Goal: Task Accomplishment & Management: Complete application form

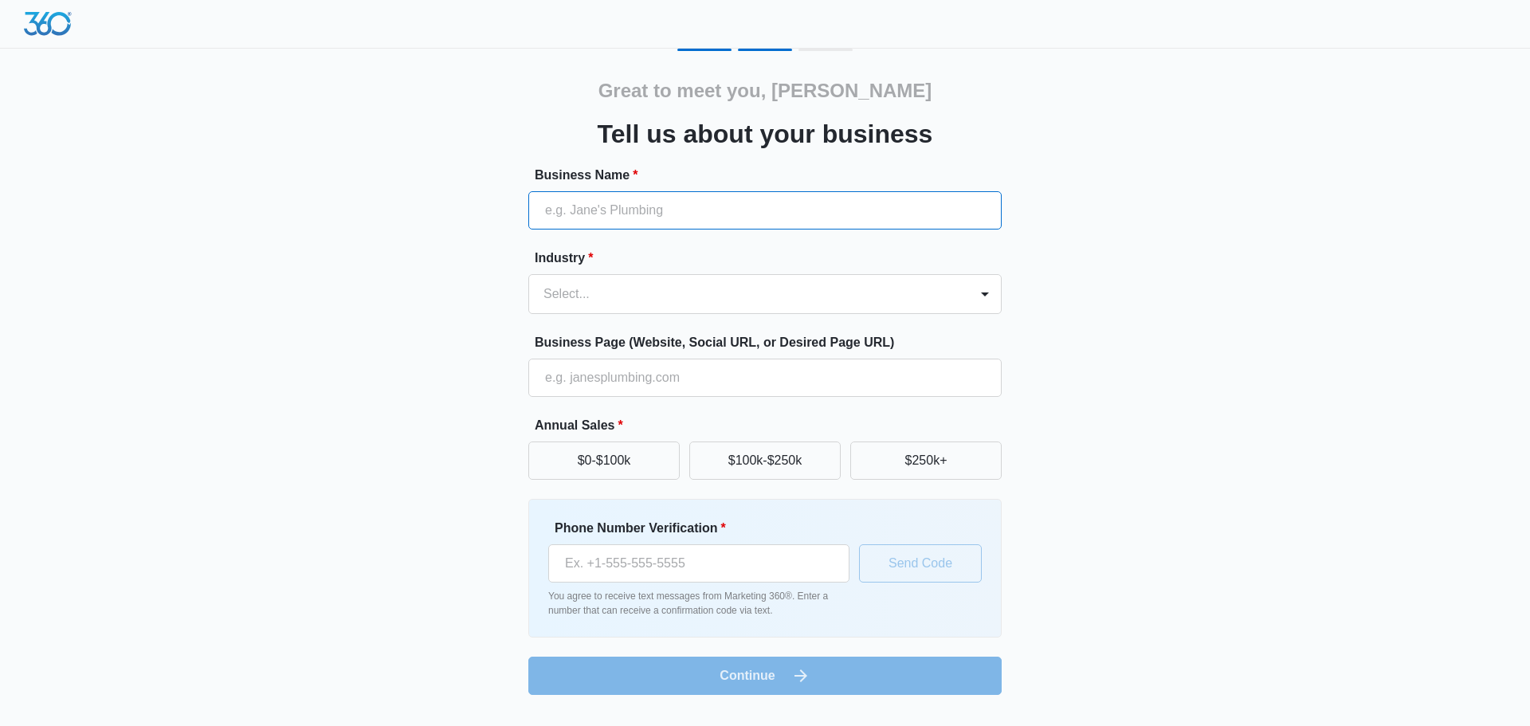
click at [725, 215] on input "Business Name *" at bounding box center [764, 210] width 473 height 38
type input "Footwear etc."
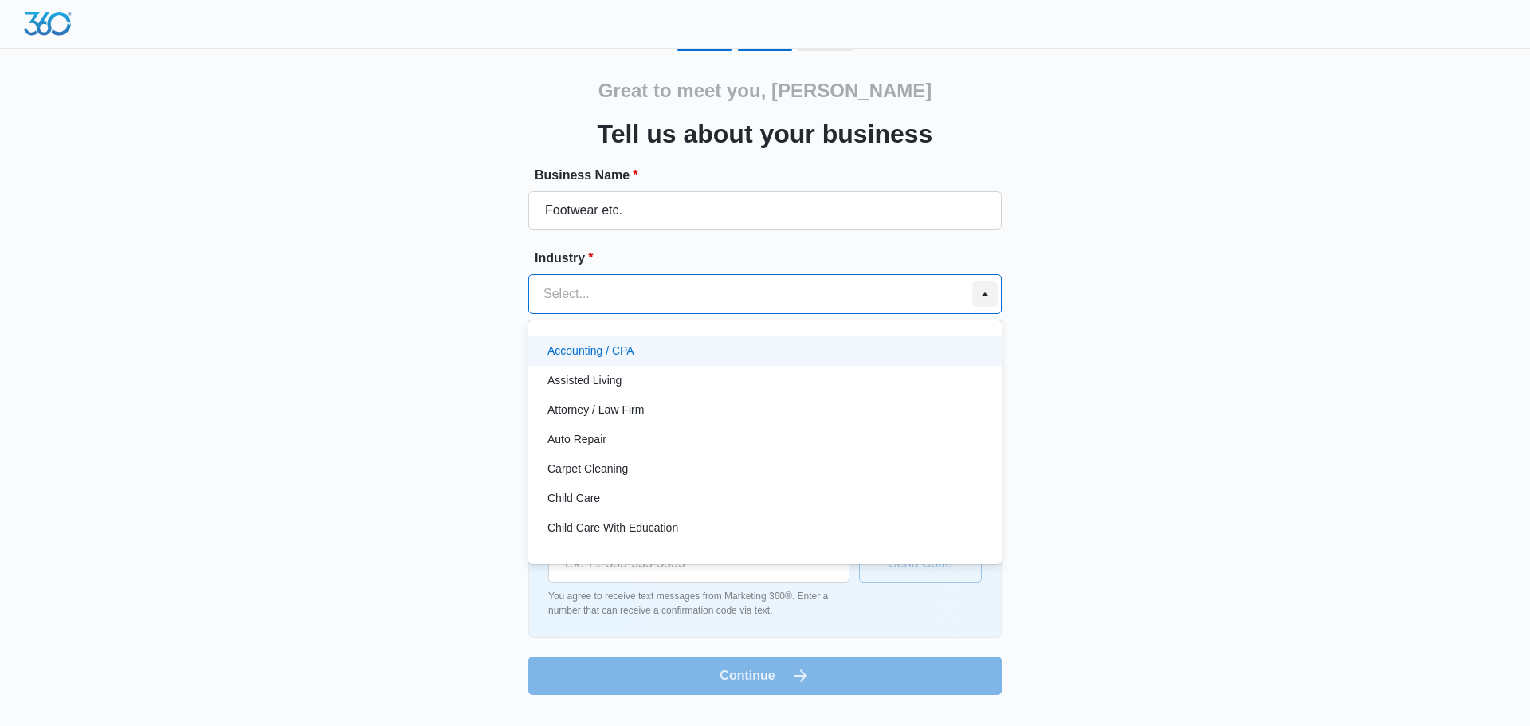
click at [979, 303] on div at bounding box center [984, 293] width 25 height 25
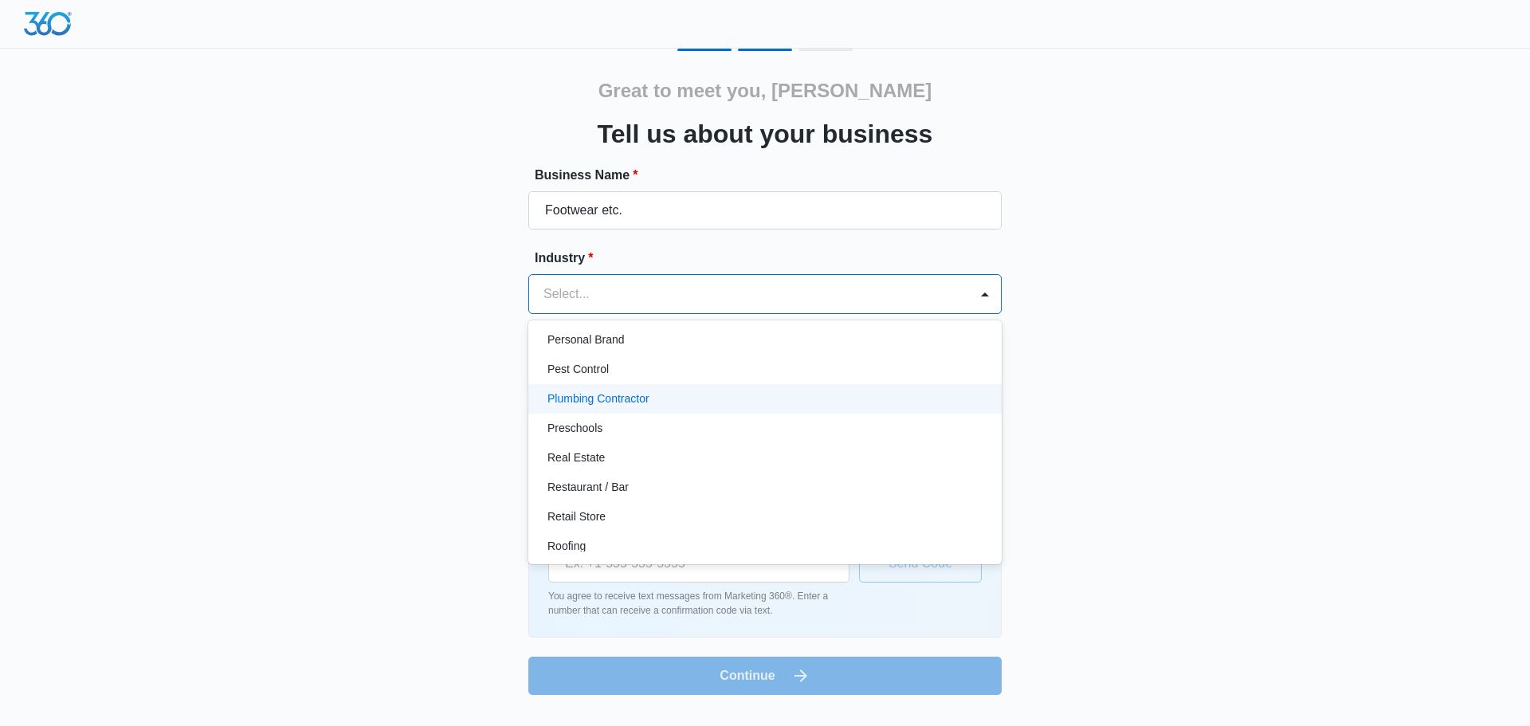
scroll to position [1036, 0]
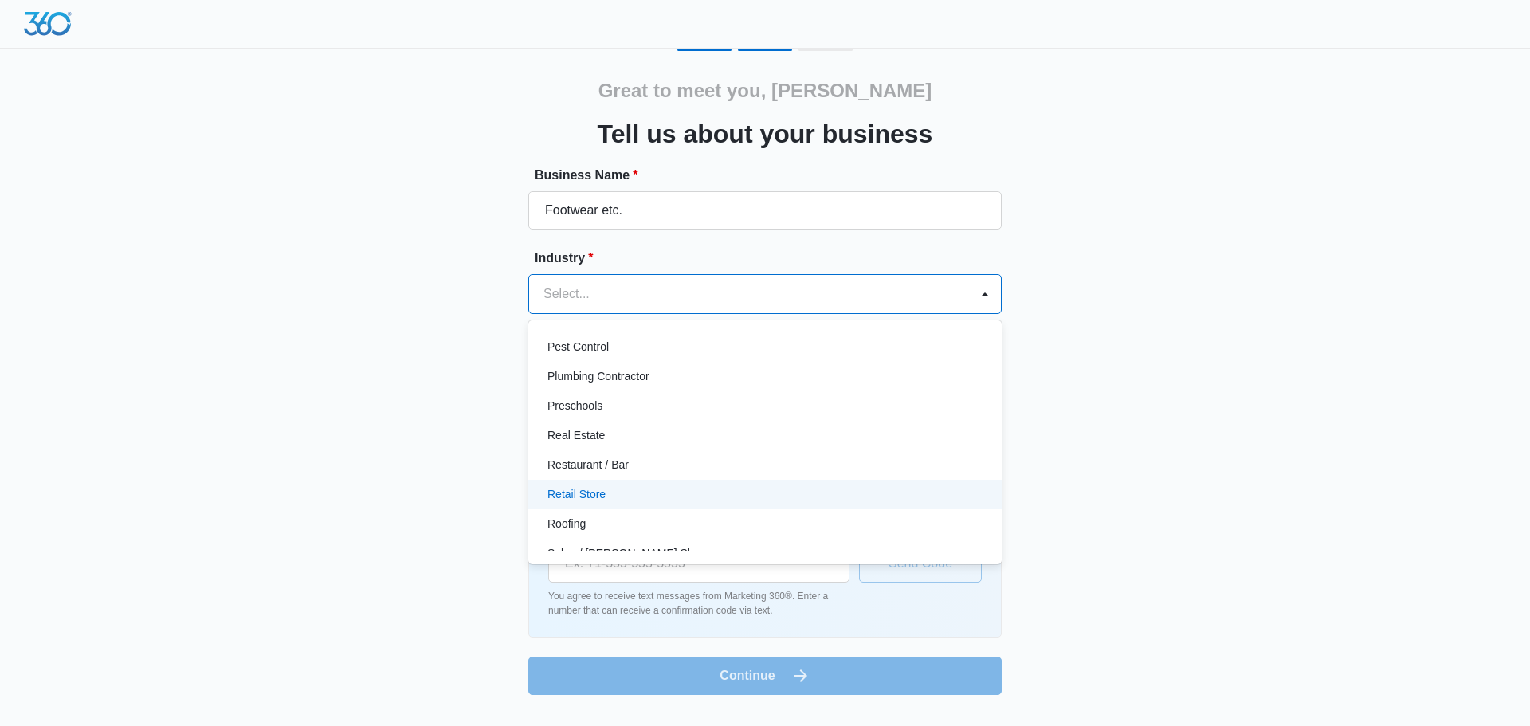
click at [863, 493] on div "Retail Store" at bounding box center [763, 494] width 432 height 17
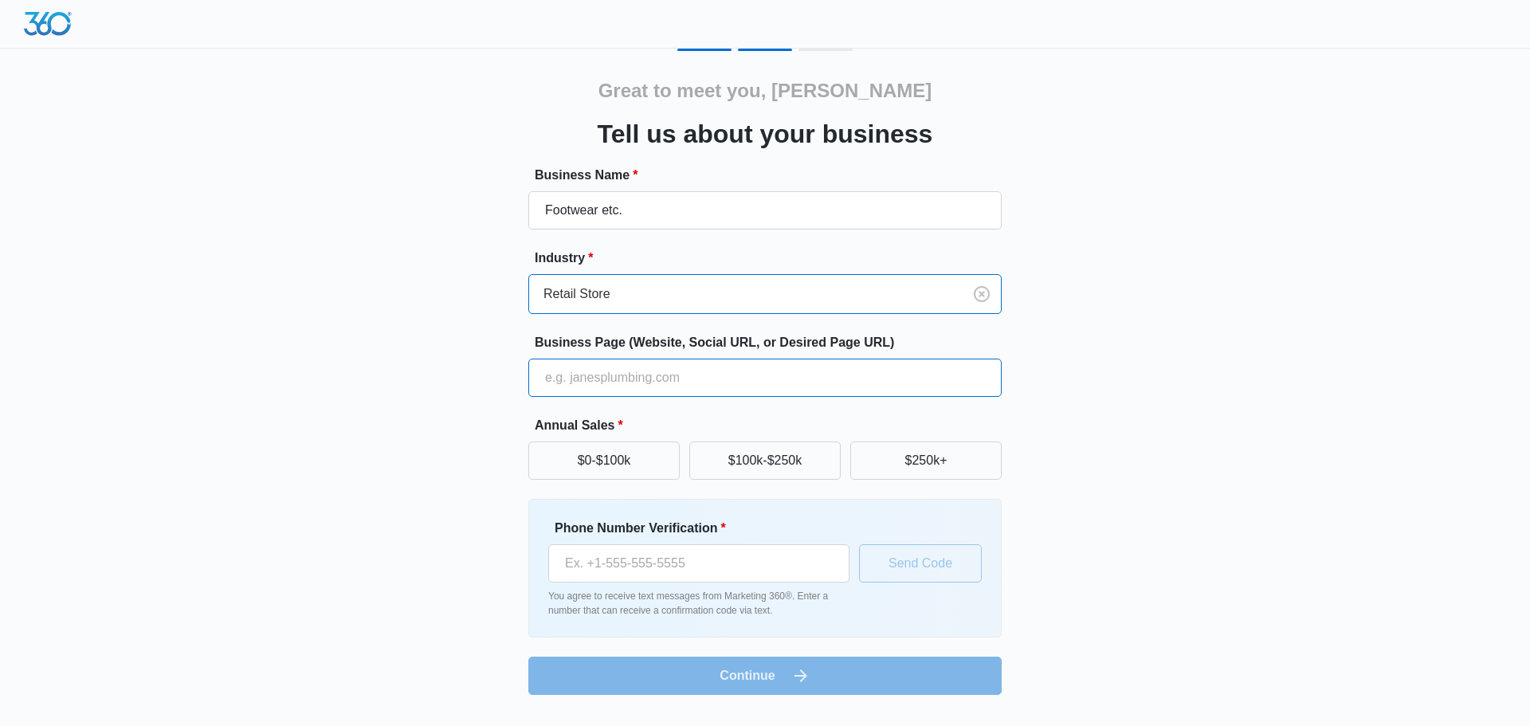
click at [698, 380] on input "Business Page (Website, Social URL, or Desired Page URL)" at bounding box center [764, 377] width 473 height 38
type input "www.footwearetc.com"
click at [916, 460] on button "$250k+" at bounding box center [925, 460] width 151 height 38
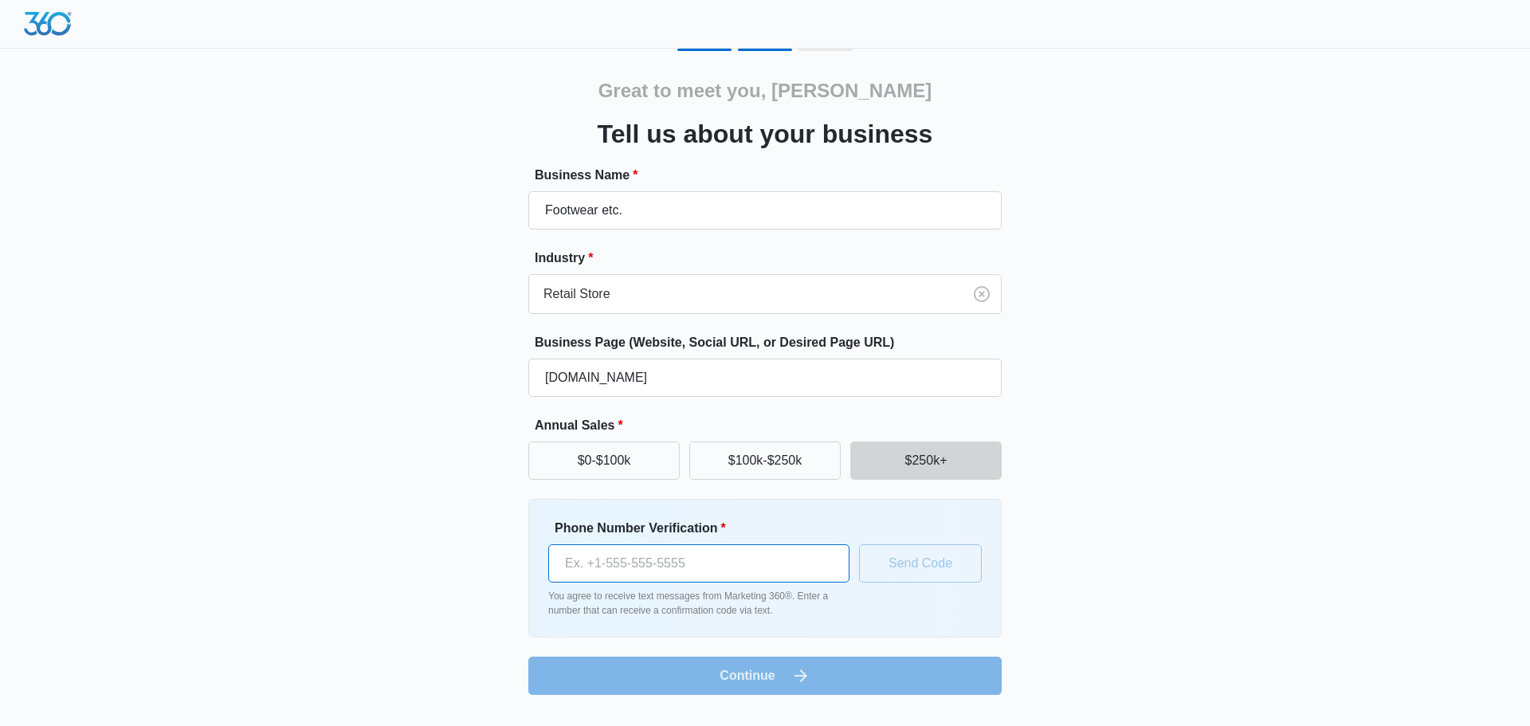
click at [720, 564] on input "Phone Number Verification *" at bounding box center [698, 563] width 301 height 38
type input "(818) 324-0187"
click at [885, 562] on button "Send Code" at bounding box center [920, 563] width 123 height 38
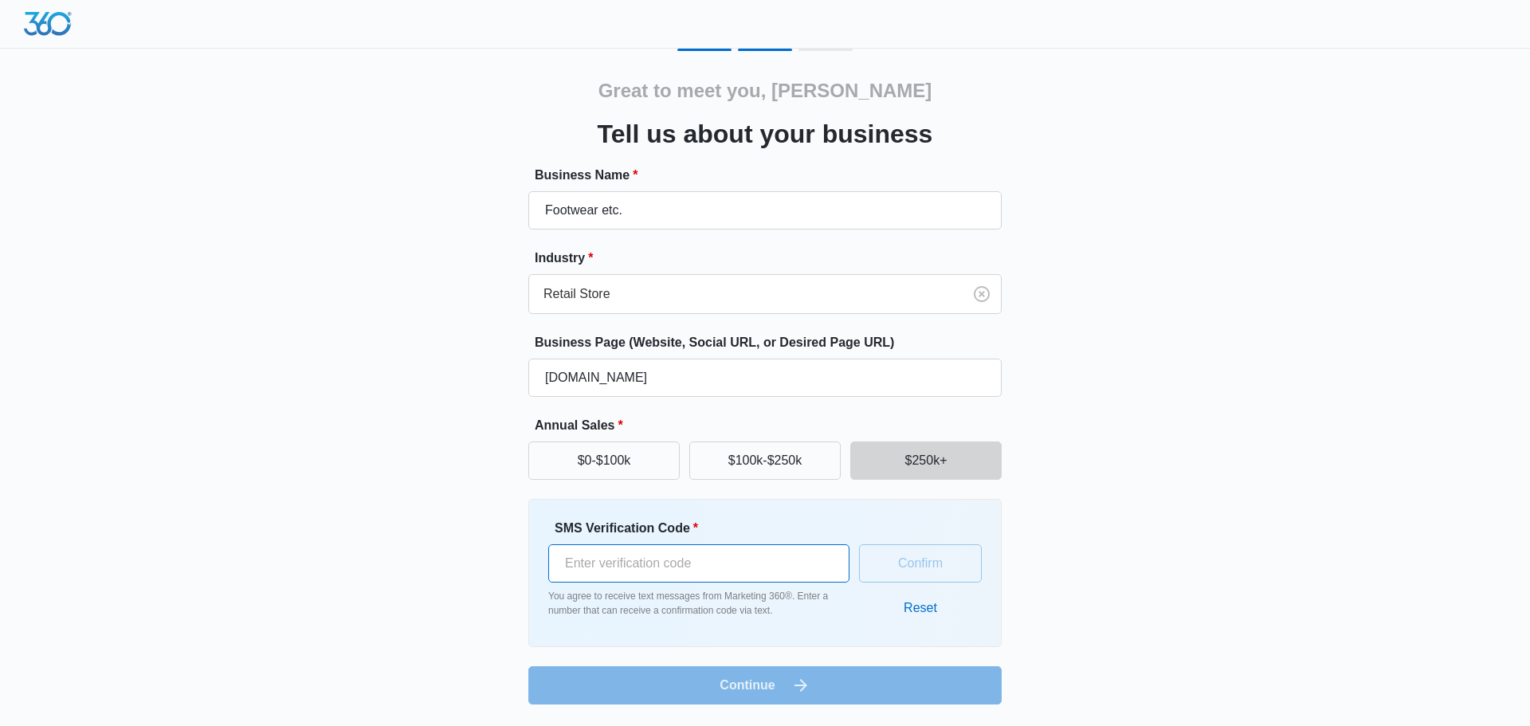
click at [730, 563] on input "SMS Verification Code *" at bounding box center [698, 563] width 301 height 38
type input "636486"
click at [898, 564] on button "Confirm" at bounding box center [920, 563] width 123 height 38
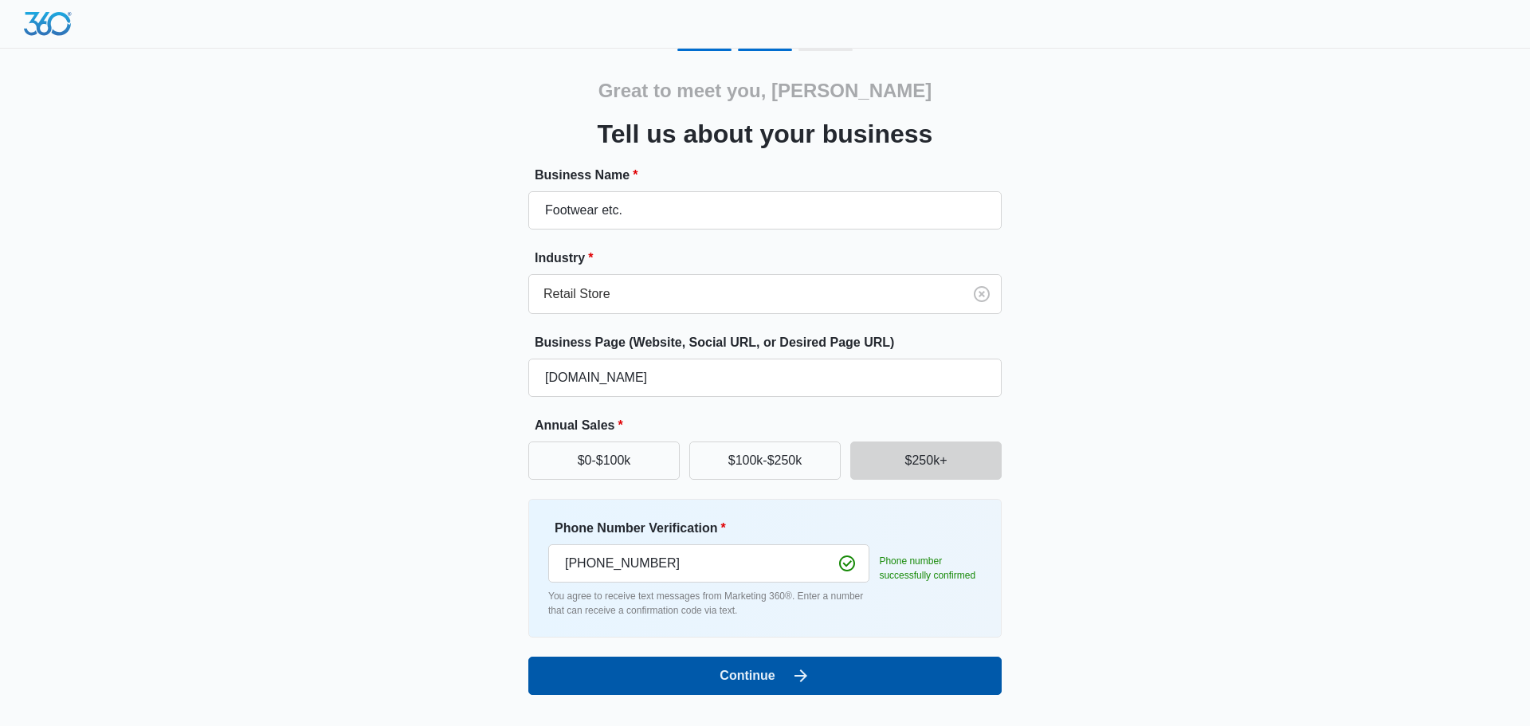
click at [746, 676] on button "Continue" at bounding box center [764, 675] width 473 height 38
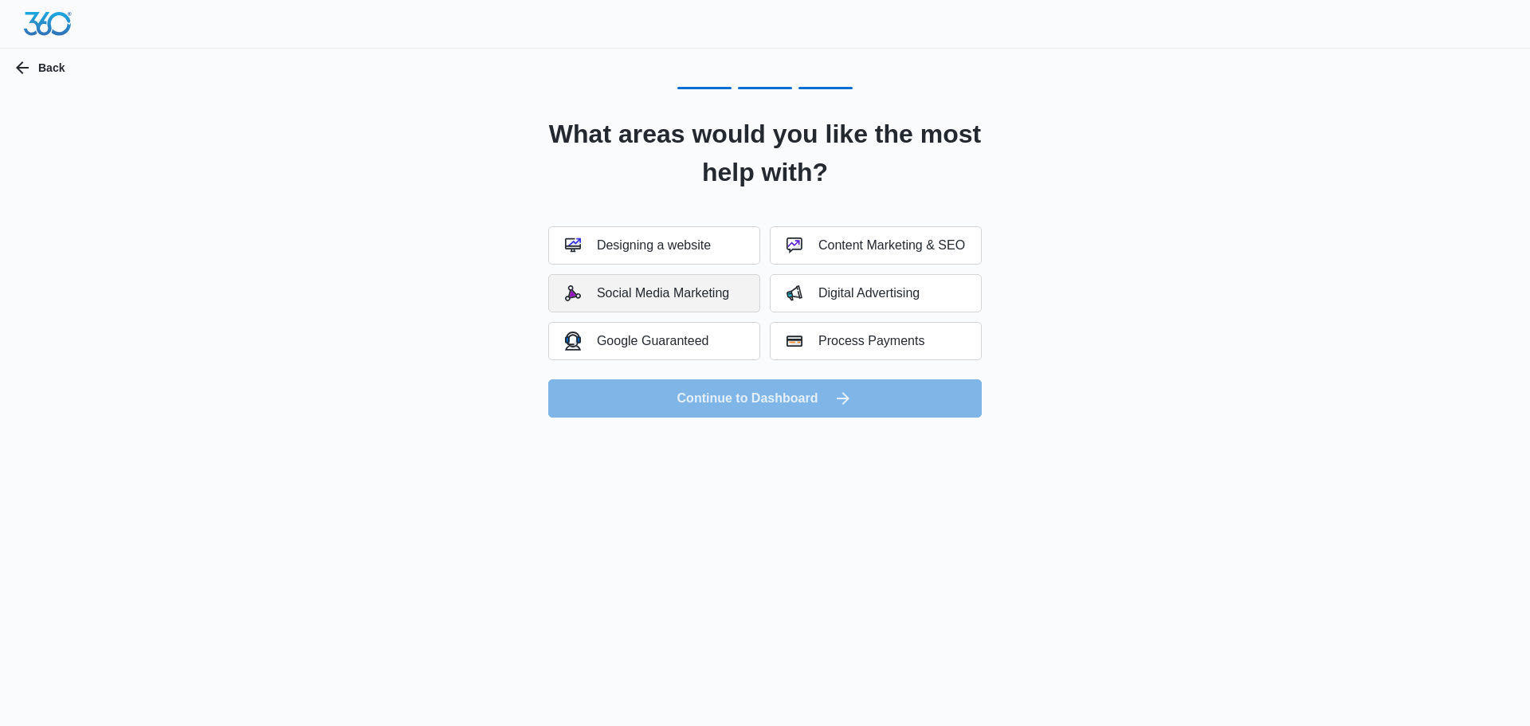
click at [715, 286] on div "Social Media Marketing" at bounding box center [647, 293] width 164 height 16
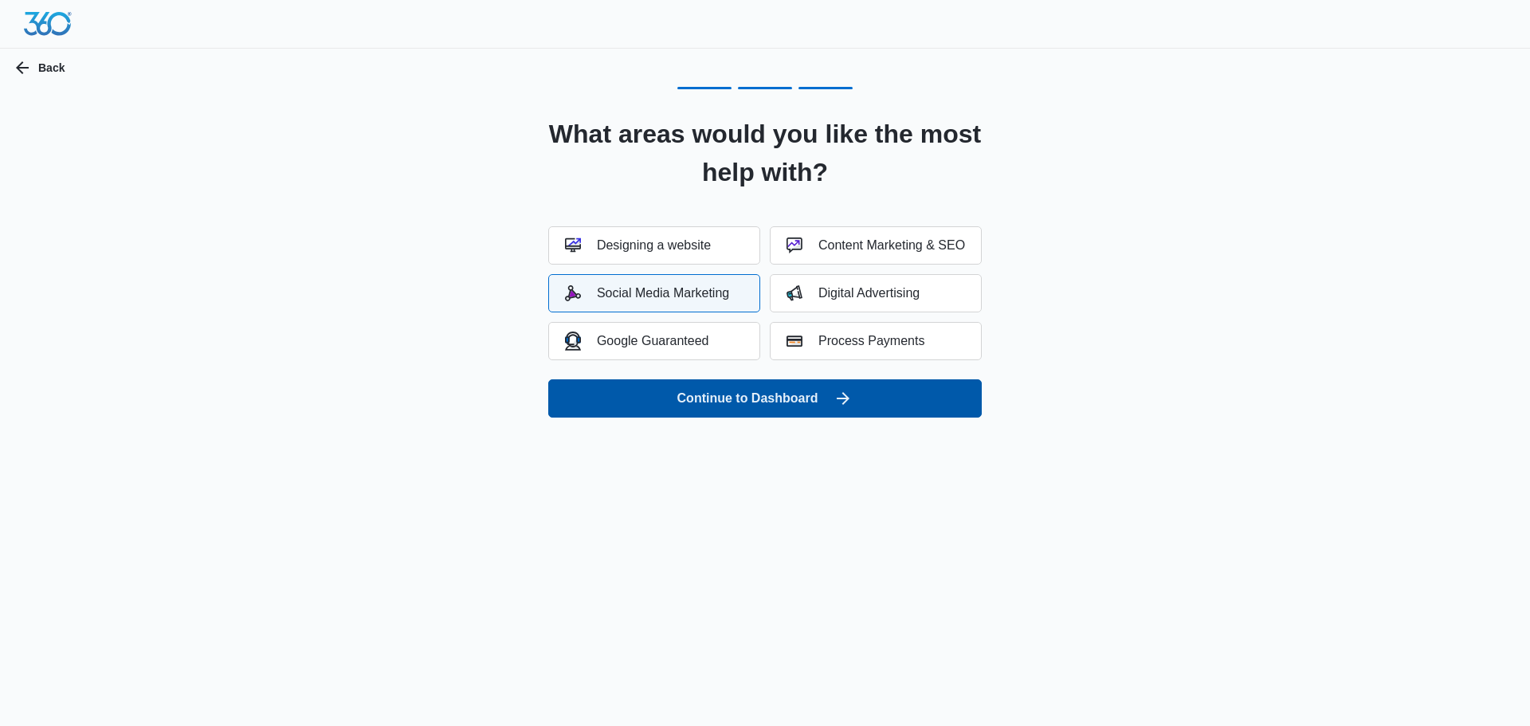
click at [784, 392] on button "Continue to Dashboard" at bounding box center [764, 398] width 433 height 38
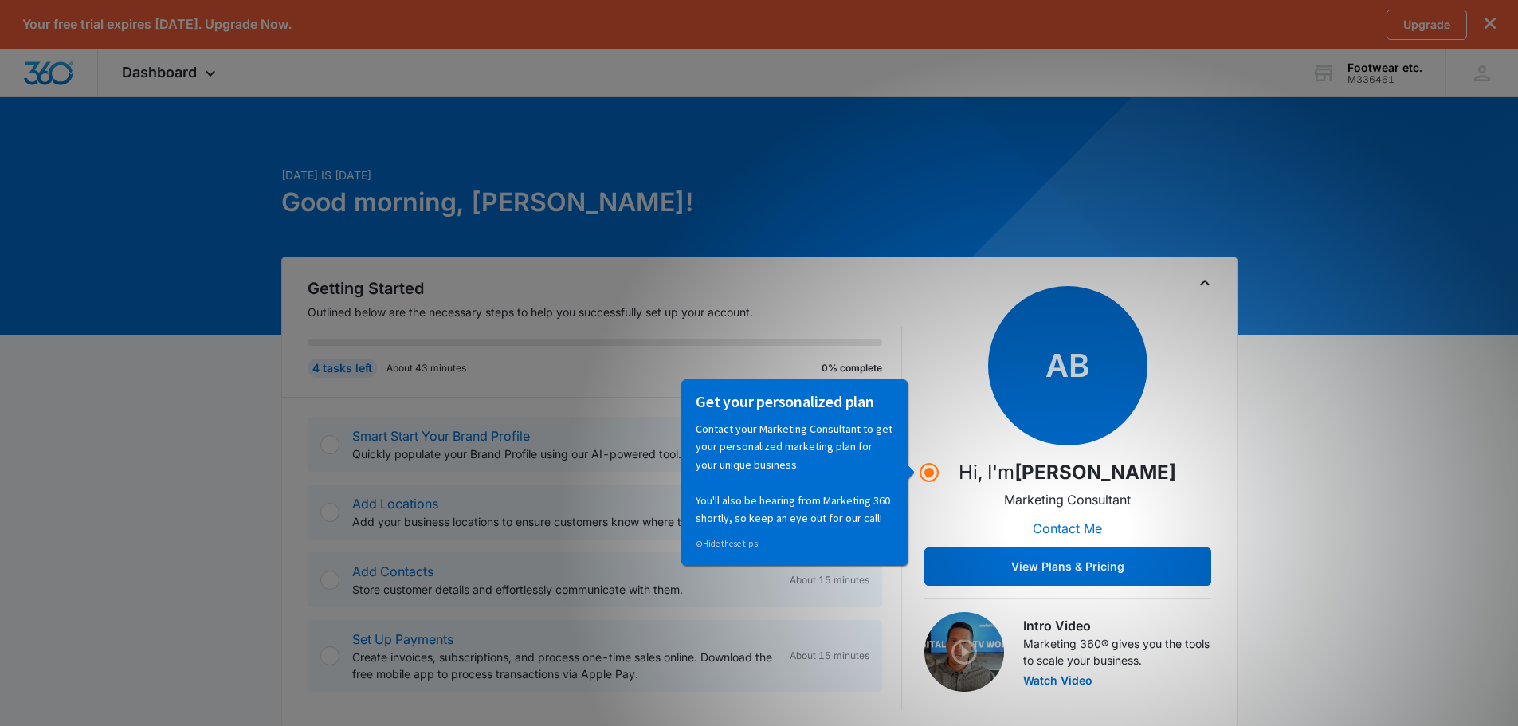
click at [915, 217] on div "Today is Thursday, August 14th Good morning, Ben!" at bounding box center [759, 212] width 956 height 90
click at [1492, 12] on div "Upgrade" at bounding box center [1440, 25] width 109 height 30
click at [1479, 23] on div "Upgrade" at bounding box center [1440, 25] width 109 height 30
click at [906, 412] on div "Get your personalized plan Contact your Marketing Consultant to get your person…" at bounding box center [794, 471] width 226 height 186
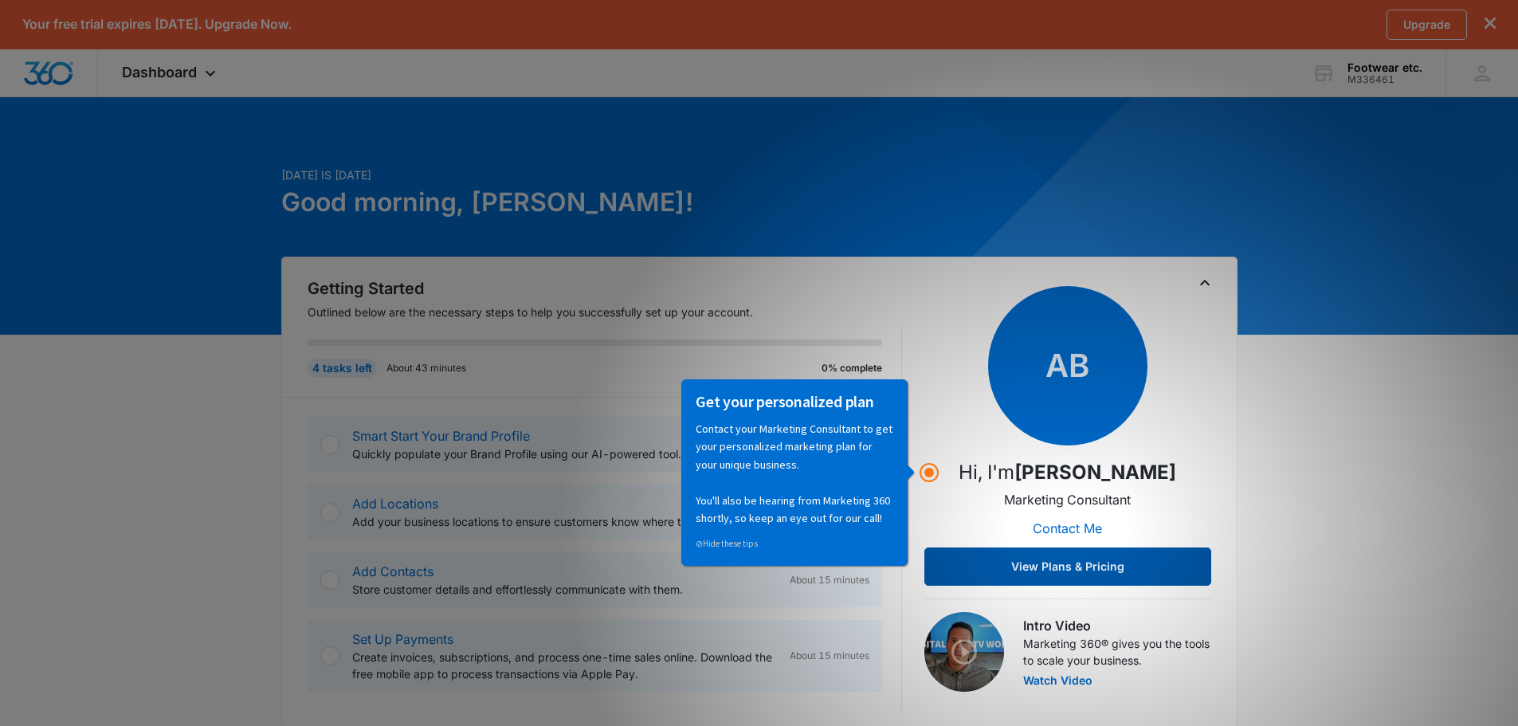
click at [1064, 569] on button "View Plans & Pricing" at bounding box center [1067, 566] width 287 height 38
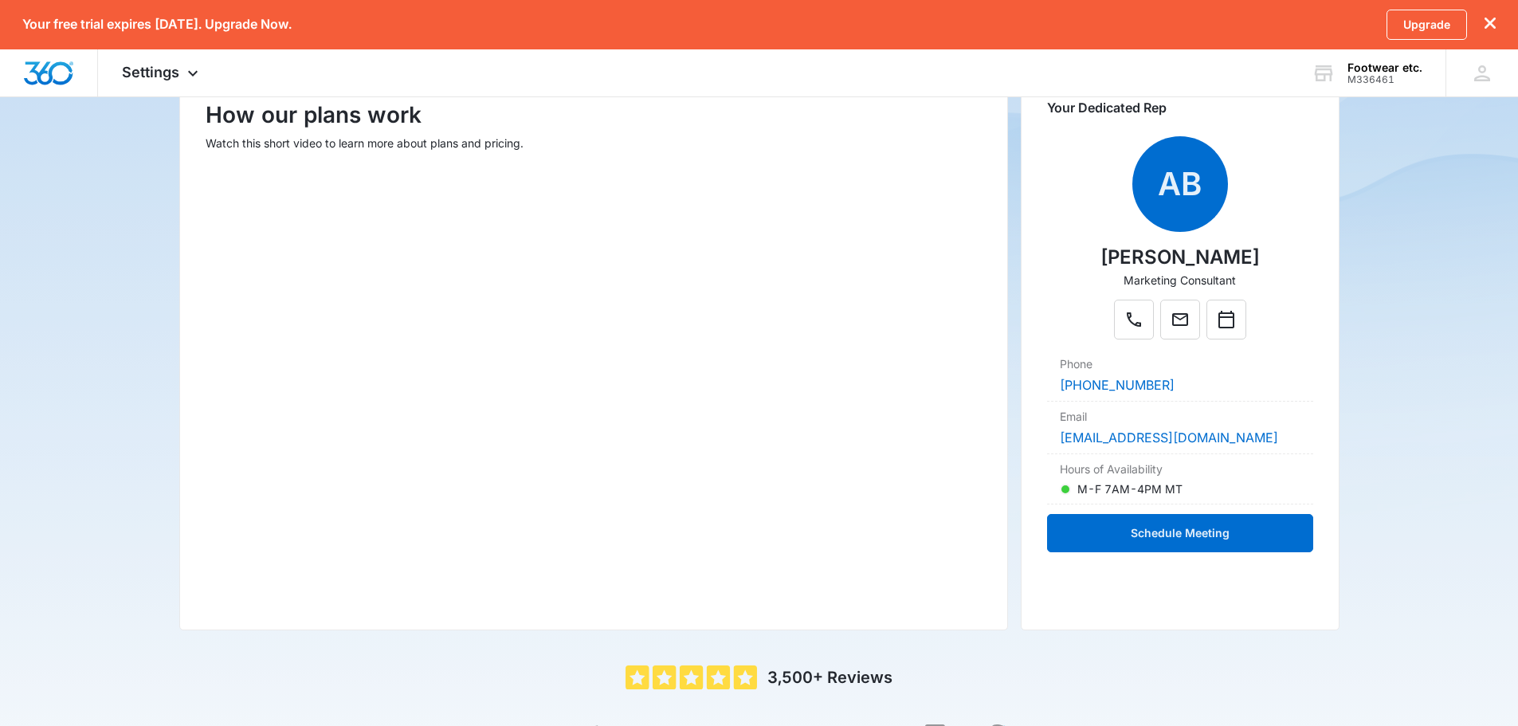
scroll to position [319, 0]
